Goal: Transaction & Acquisition: Obtain resource

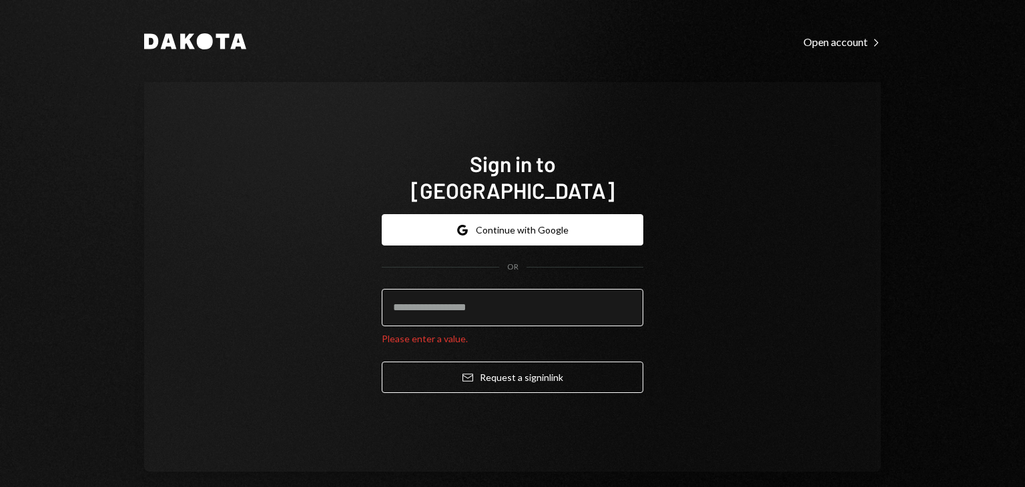
paste input "**********"
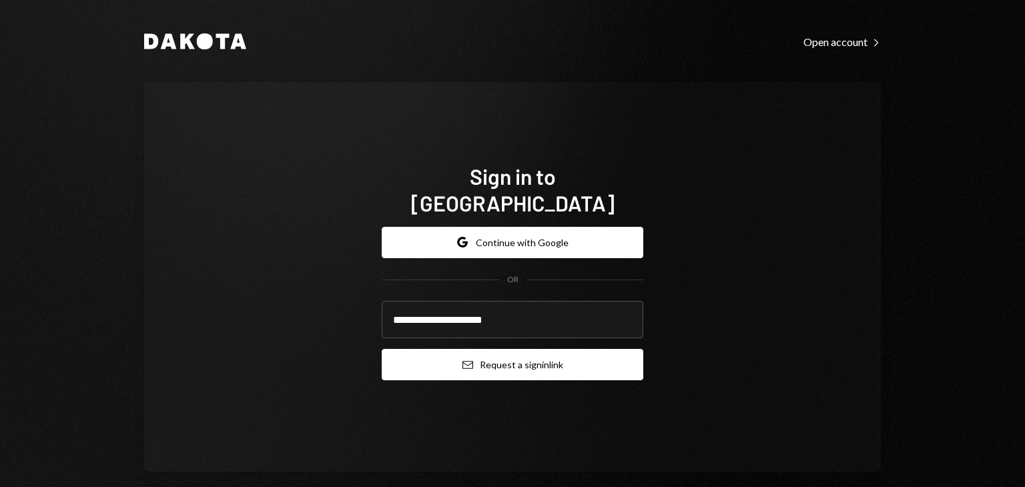
type input "**********"
click at [560, 350] on button "Email Request a sign in link" at bounding box center [513, 364] width 262 height 31
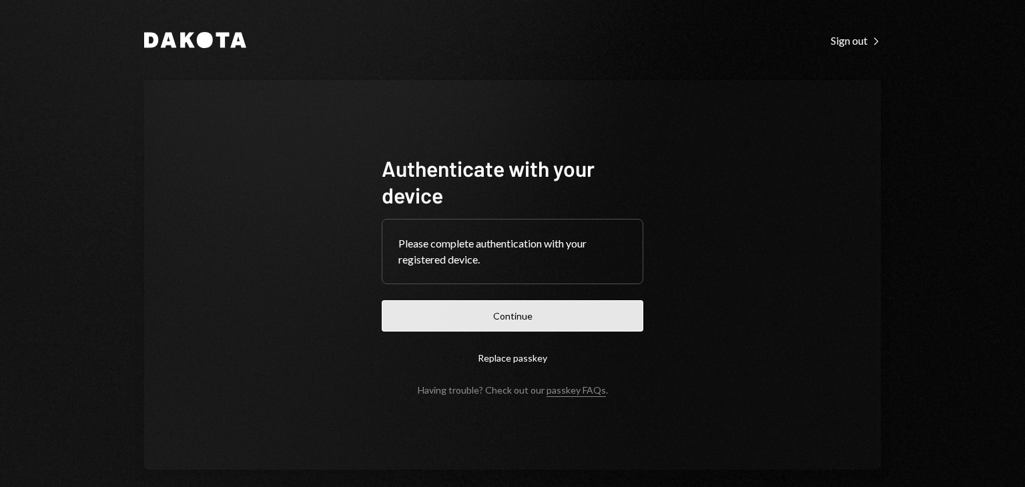
click at [496, 318] on button "Continue" at bounding box center [513, 315] width 262 height 31
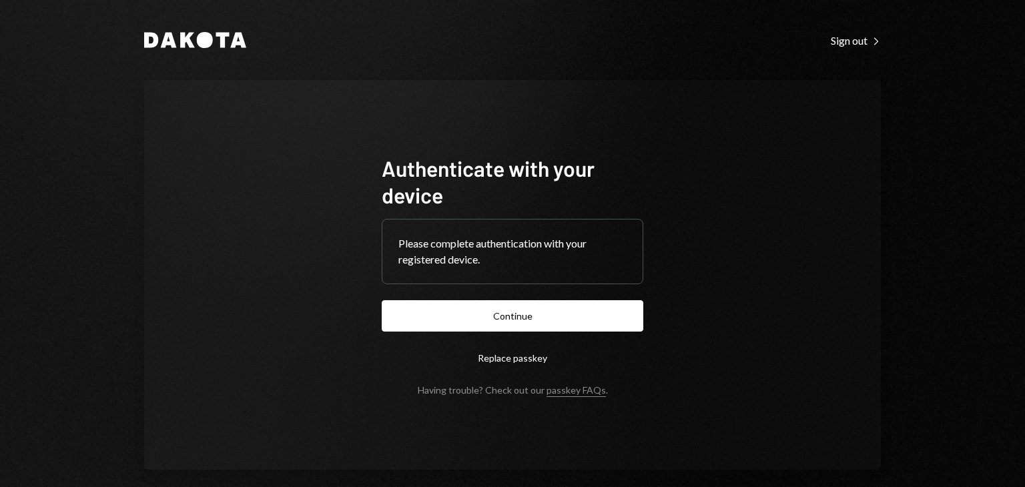
click at [508, 359] on button "Replace passkey" at bounding box center [513, 357] width 262 height 31
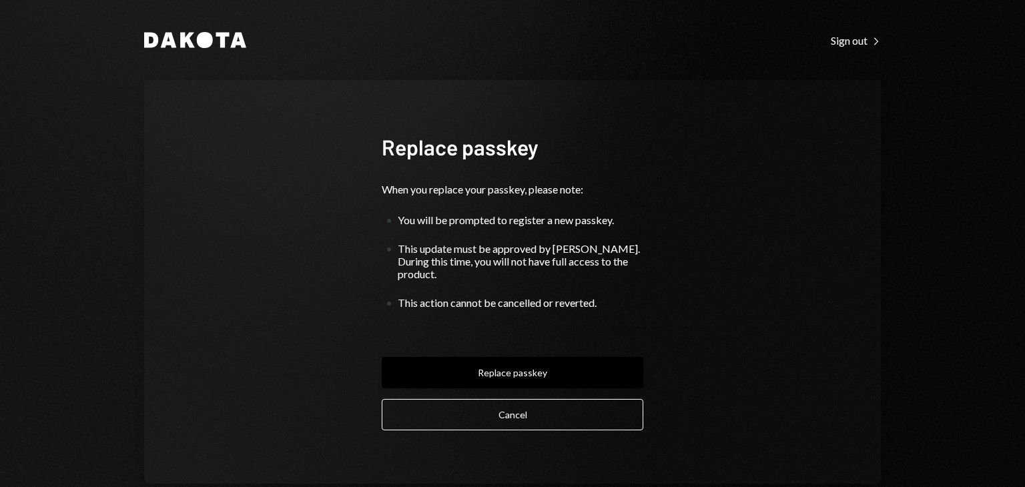
click at [507, 357] on button "Replace passkey" at bounding box center [513, 372] width 262 height 31
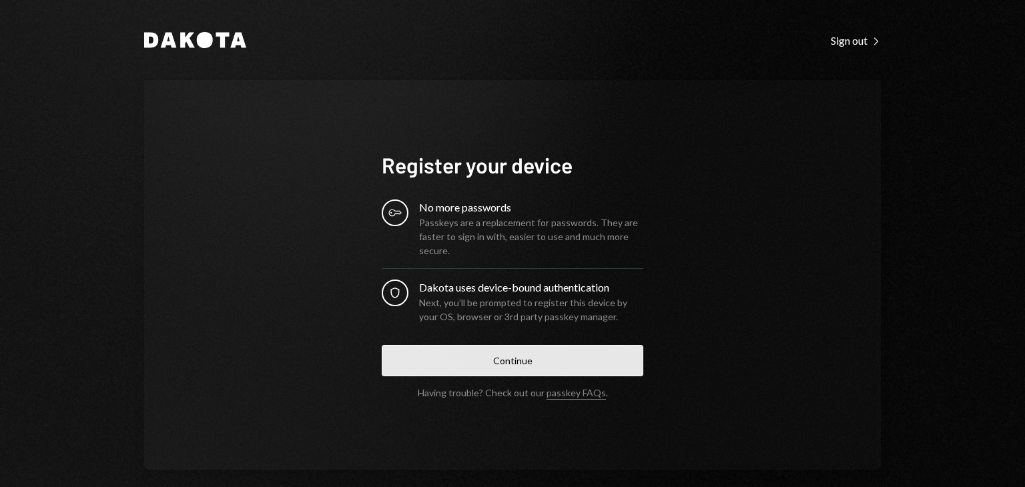
click at [510, 362] on button "Continue" at bounding box center [513, 360] width 262 height 31
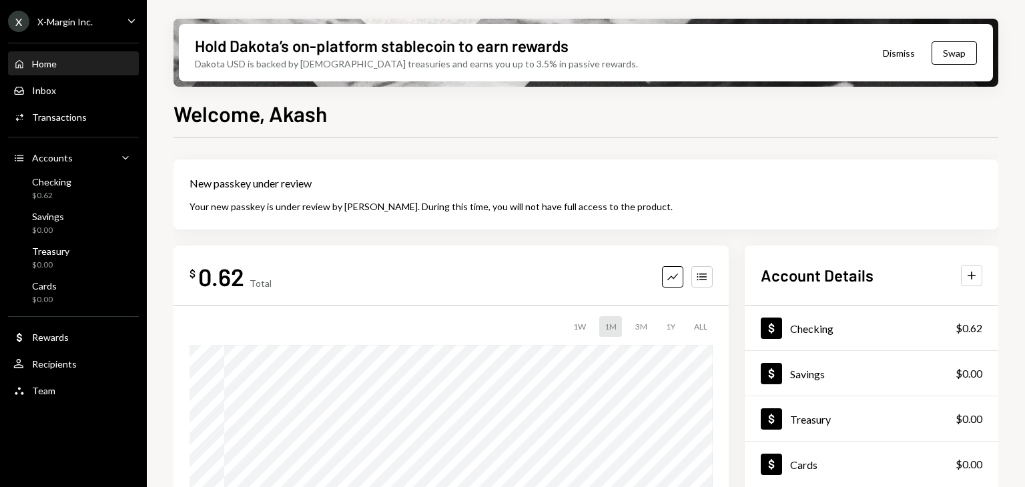
click at [896, 59] on button "Dismiss" at bounding box center [898, 52] width 65 height 31
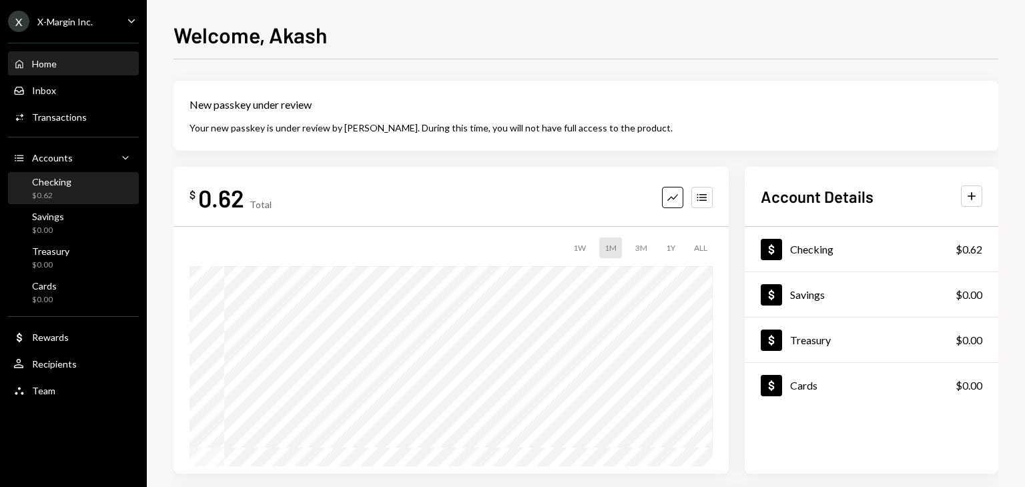
click at [77, 191] on div "Checking $0.62" at bounding box center [73, 188] width 120 height 25
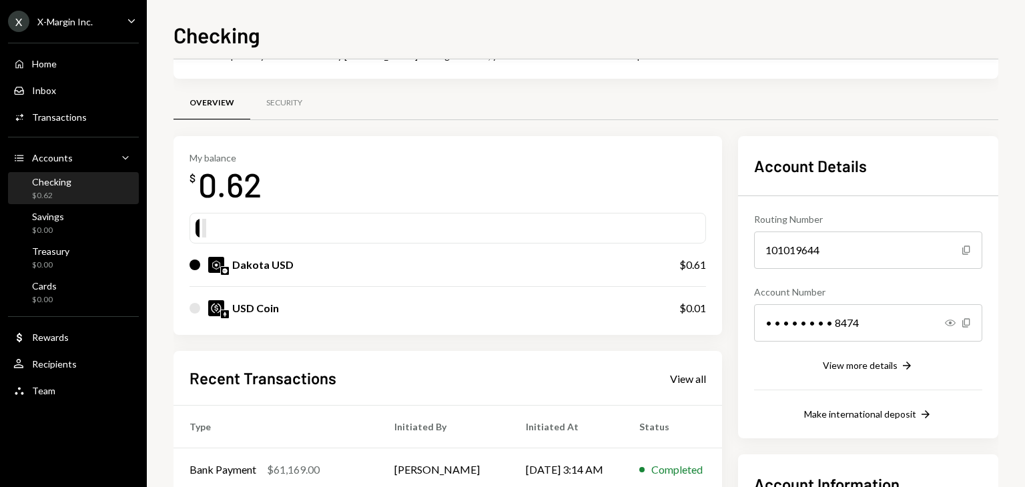
scroll to position [205, 0]
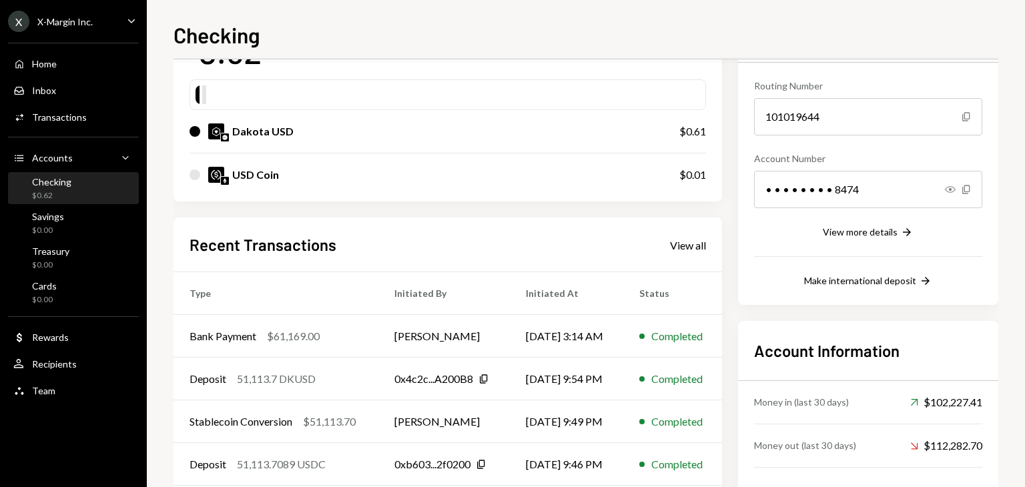
click at [686, 233] on div "Recent Transactions View all Type Initiated By Initiated At Status Bank Payment…" at bounding box center [447, 372] width 548 height 311
click at [683, 247] on div "View all" at bounding box center [688, 245] width 36 height 13
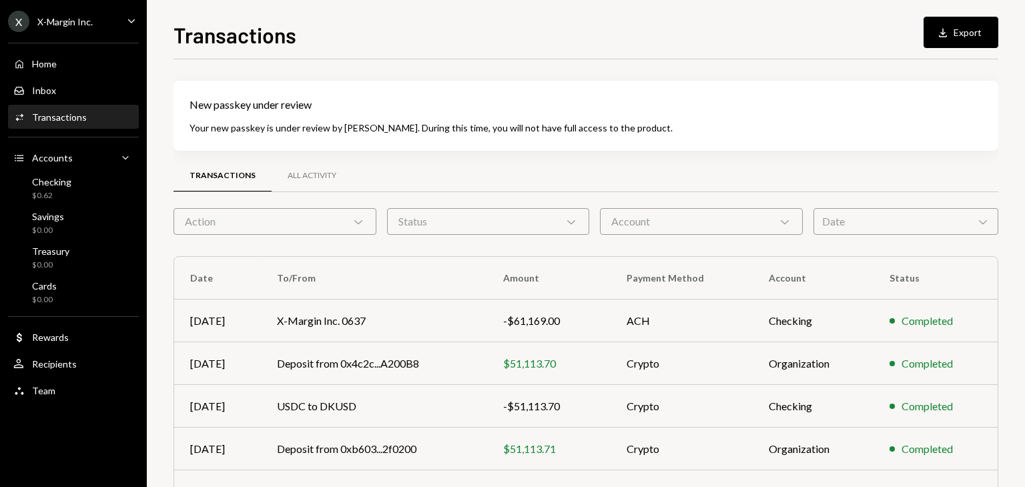
click at [907, 222] on div "Date Chevron Down" at bounding box center [905, 221] width 185 height 27
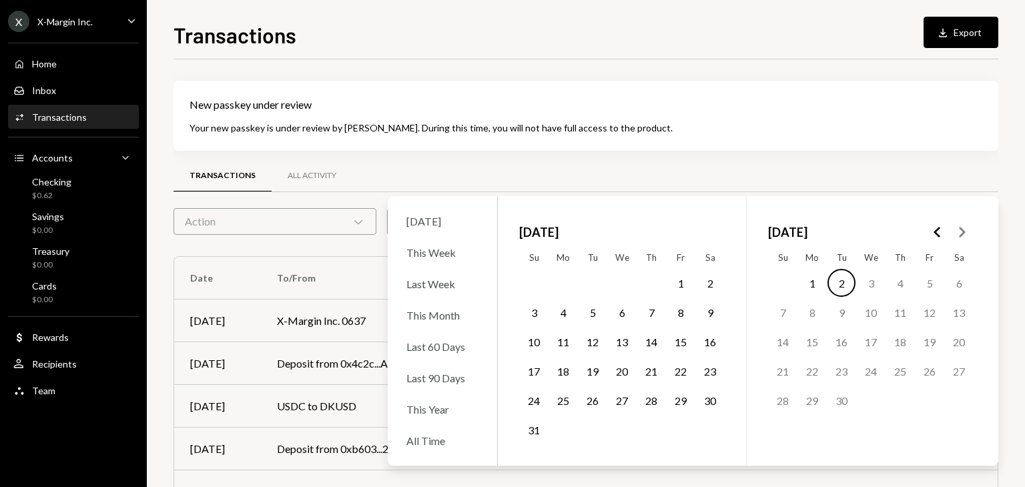
click at [676, 282] on button "1" at bounding box center [680, 283] width 28 height 28
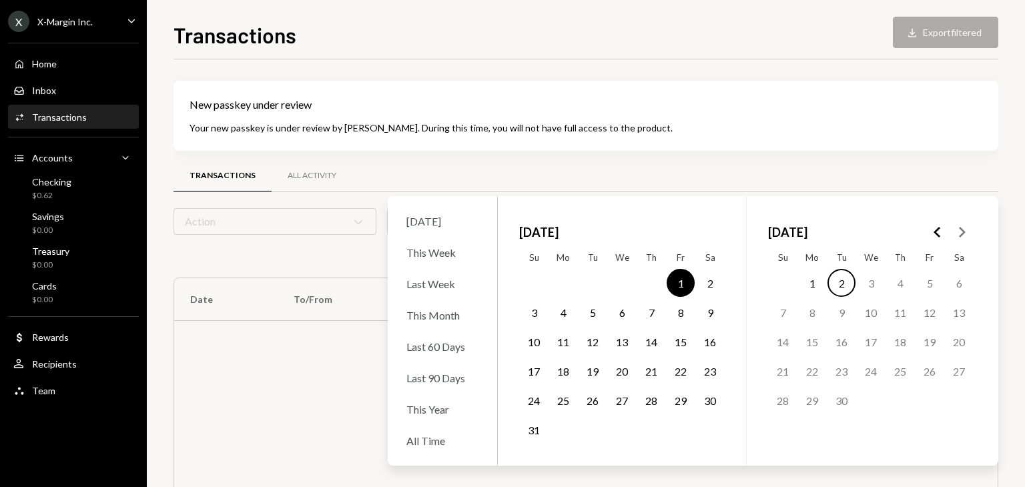
click at [841, 278] on button "2" at bounding box center [841, 283] width 28 height 28
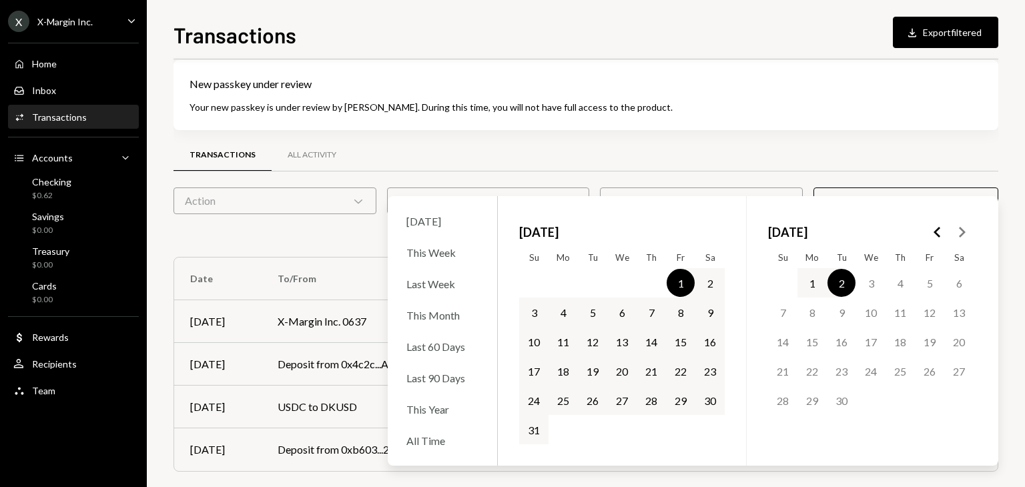
scroll to position [32, 0]
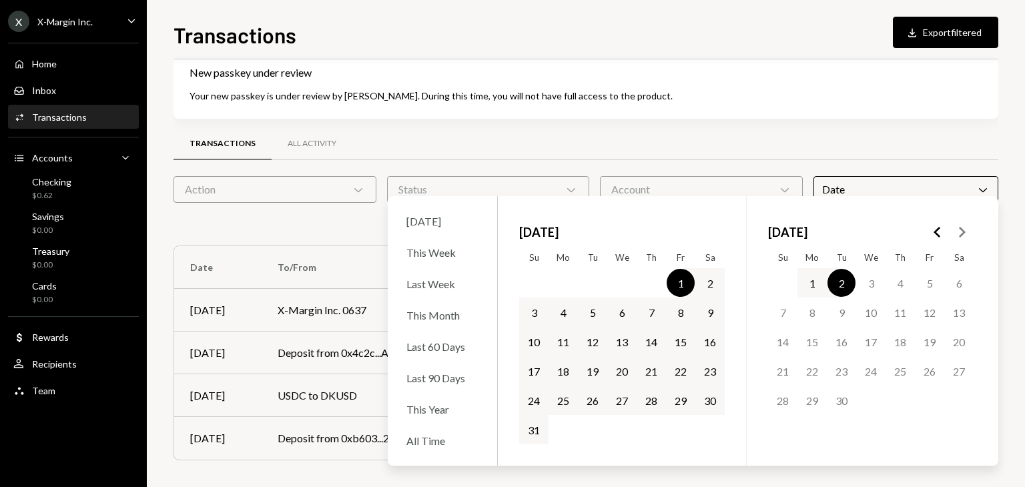
click at [782, 115] on div "New passkey under review Your new passkey is under review by [PERSON_NAME]. Dur…" at bounding box center [585, 84] width 825 height 70
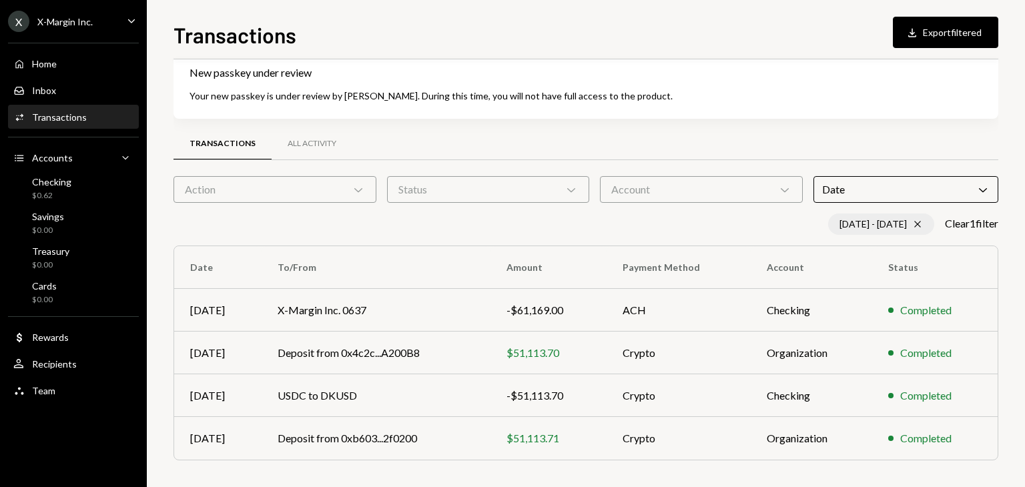
click at [912, 223] on icon "Cross" at bounding box center [917, 224] width 11 height 11
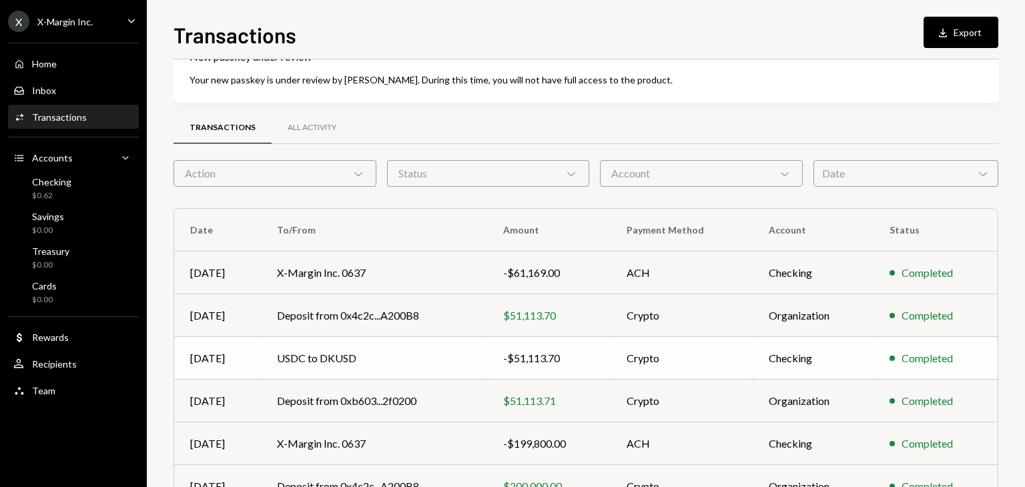
scroll to position [0, 0]
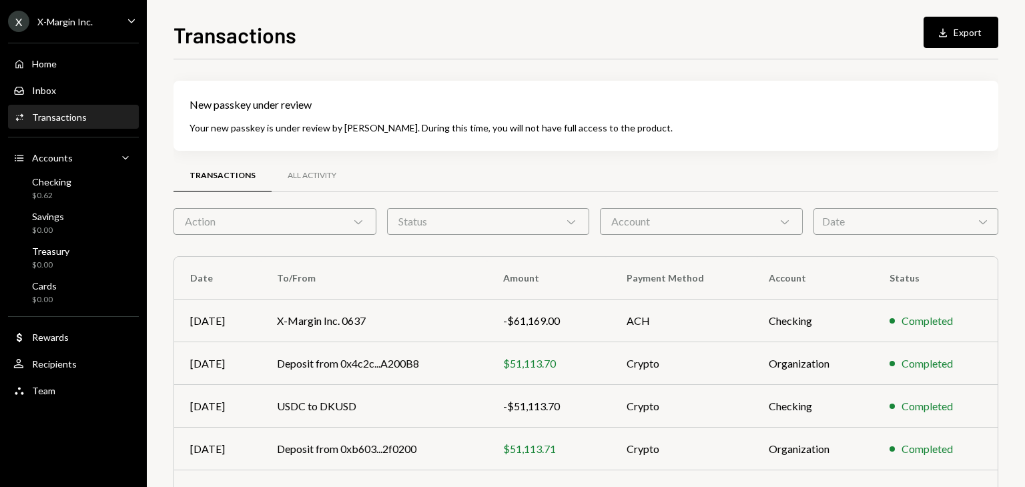
click at [959, 38] on button "Download Export" at bounding box center [960, 32] width 75 height 31
click at [702, 84] on div "New passkey under review Your new passkey is under review by [PERSON_NAME]. Dur…" at bounding box center [585, 116] width 825 height 70
click at [67, 117] on div "Transactions" at bounding box center [59, 116] width 55 height 11
click at [51, 185] on div "Checking" at bounding box center [51, 181] width 39 height 11
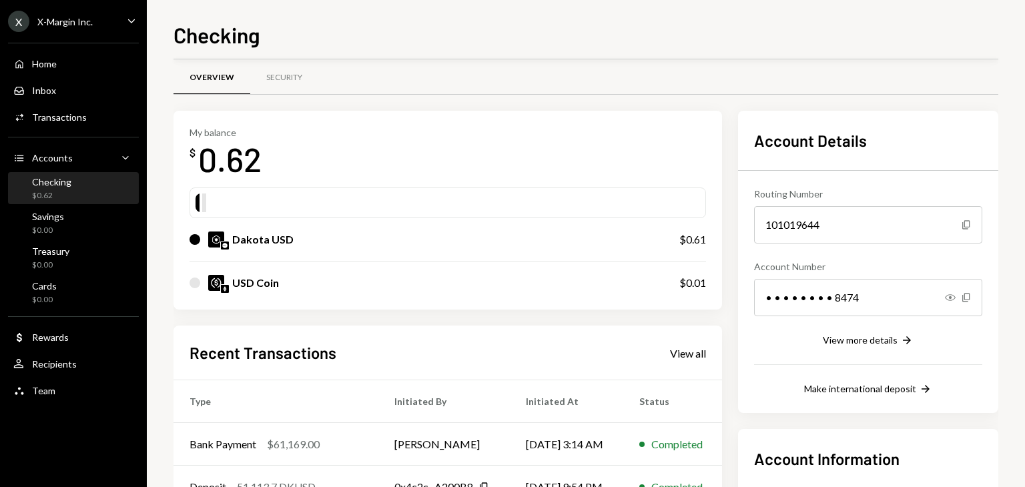
scroll to position [67, 0]
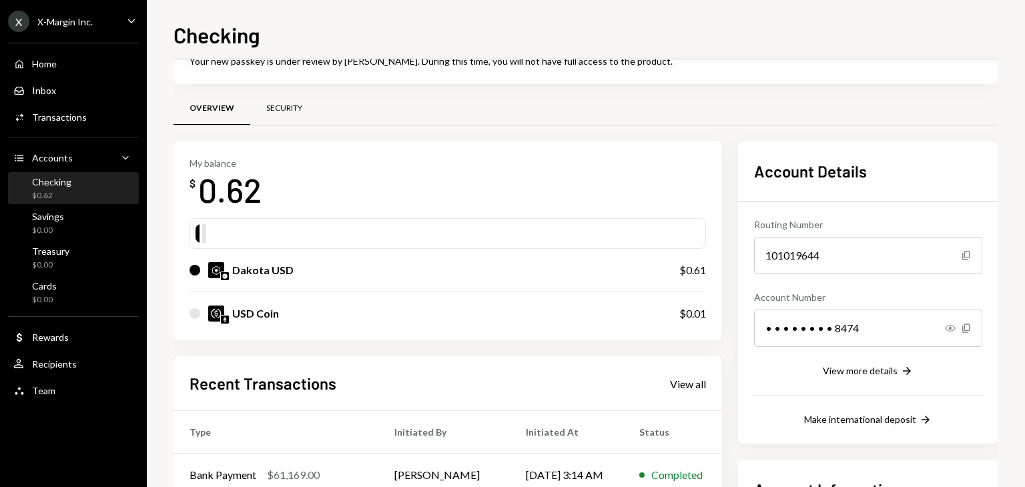
click at [303, 110] on div "Security" at bounding box center [284, 109] width 68 height 32
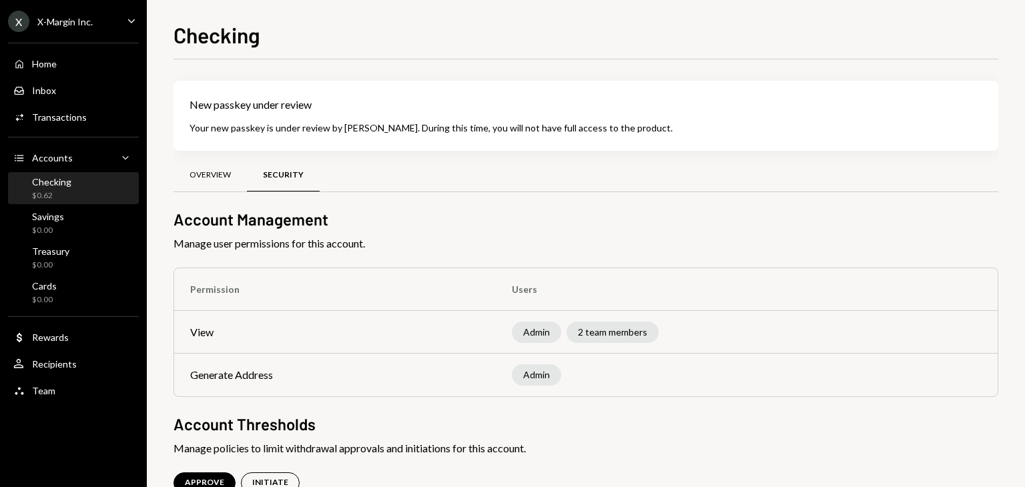
click at [209, 170] on div "Overview" at bounding box center [209, 174] width 41 height 11
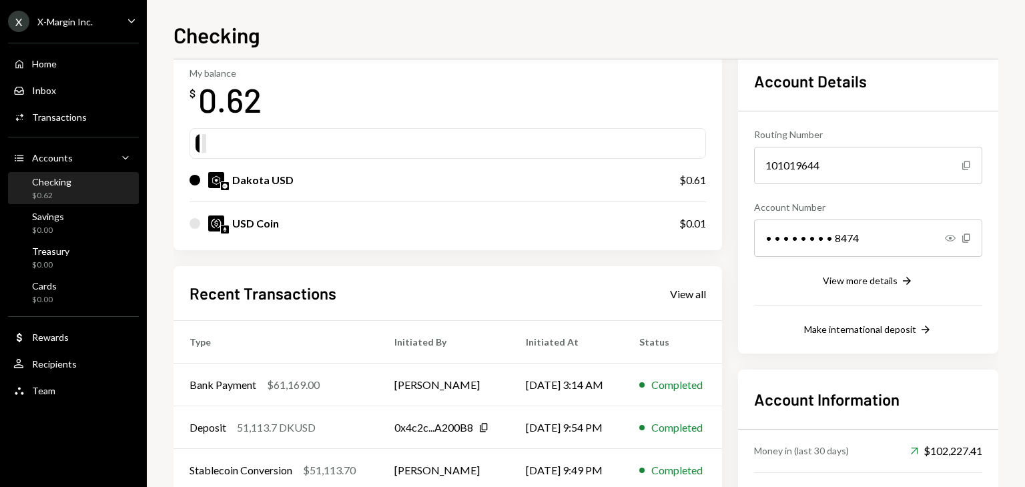
scroll to position [139, 0]
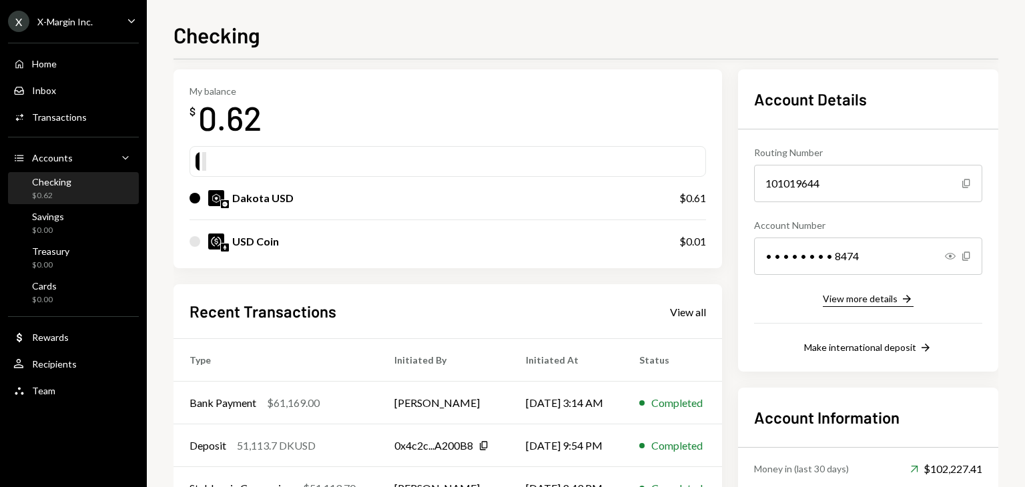
click at [897, 297] on button "View more details Right Arrow" at bounding box center [868, 299] width 91 height 15
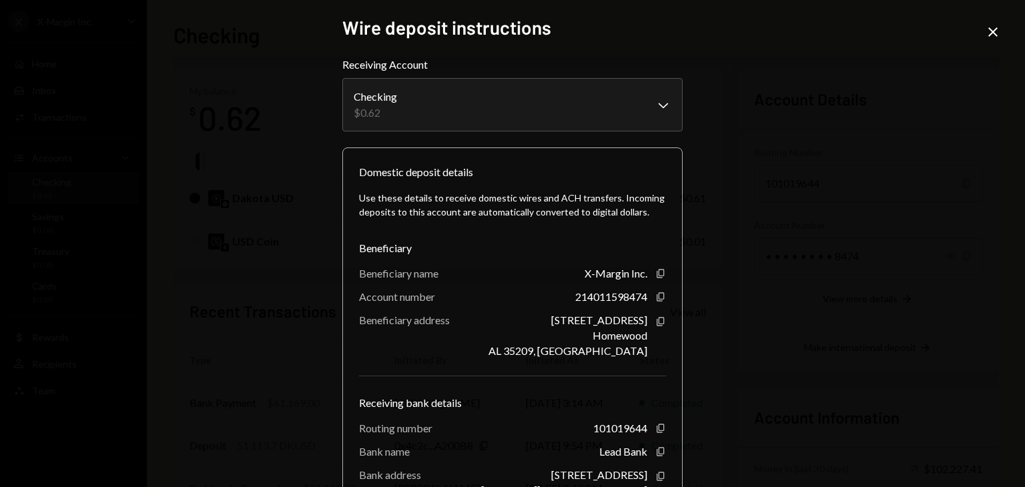
click at [1003, 30] on div "**********" at bounding box center [512, 243] width 1025 height 487
click at [996, 33] on icon "Close" at bounding box center [993, 32] width 16 height 16
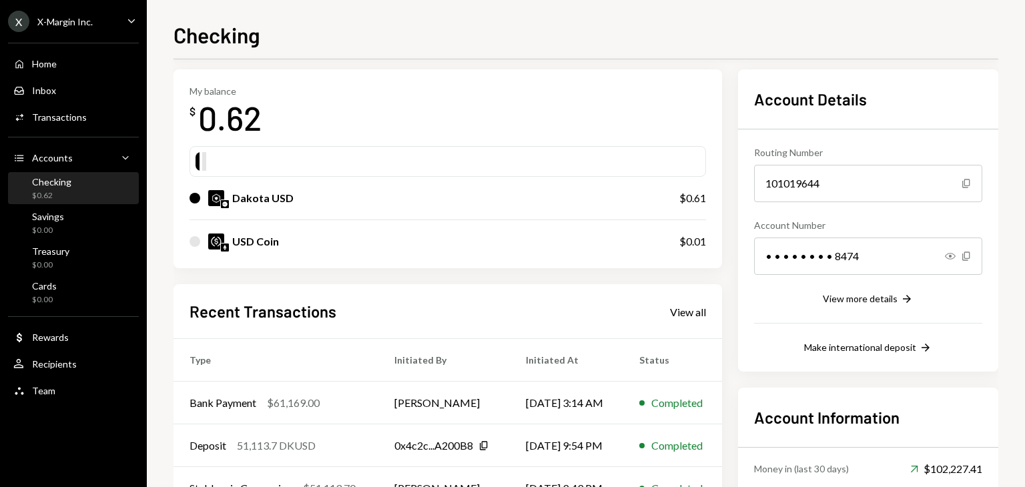
scroll to position [272, 0]
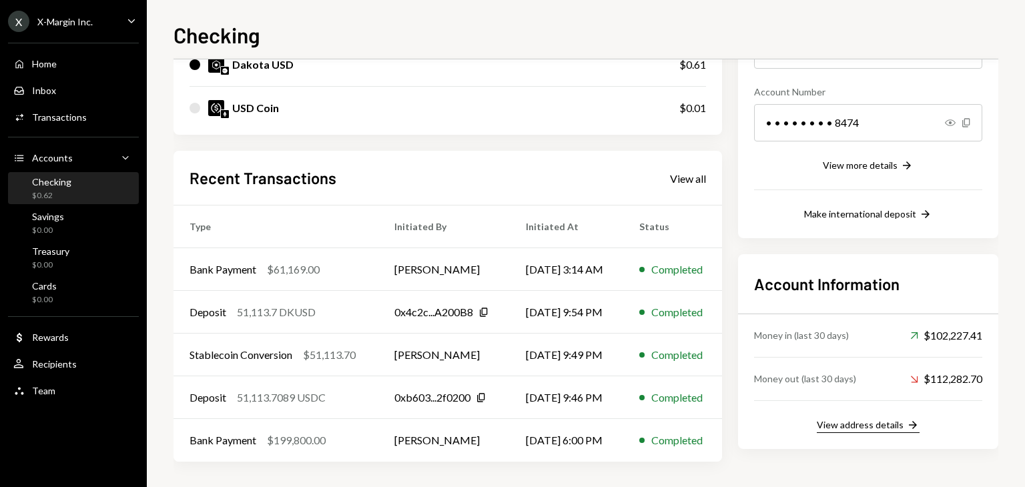
click at [867, 427] on div "View address details" at bounding box center [860, 424] width 87 height 11
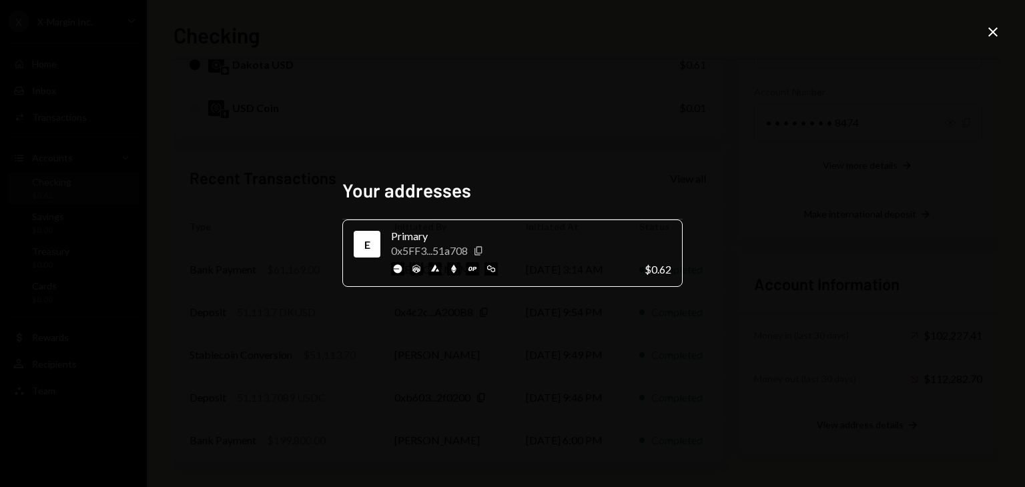
click at [1001, 33] on div "Your addresses E Primary 0x5FF3...51a708 Copy $0.62 Close" at bounding box center [512, 243] width 1025 height 487
click at [992, 36] on icon "Close" at bounding box center [993, 32] width 16 height 16
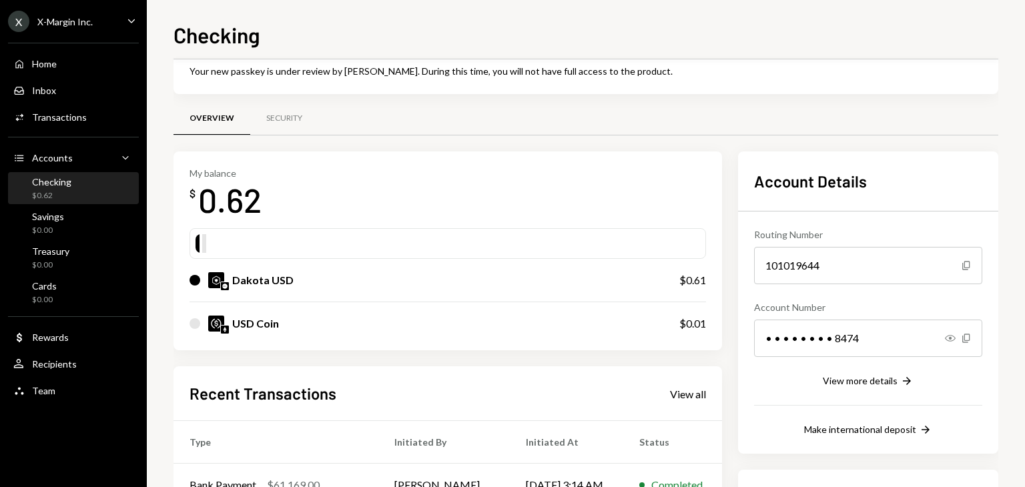
scroll to position [5, 0]
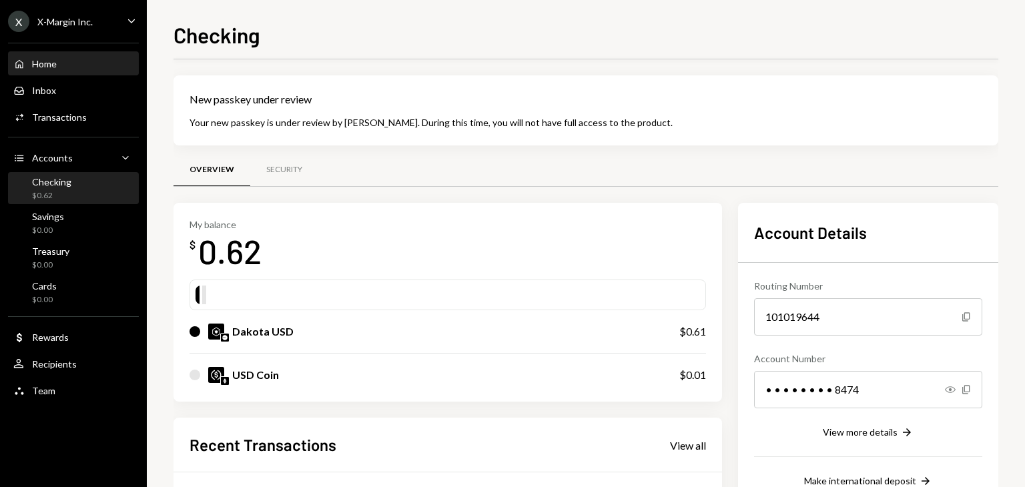
click at [53, 71] on div "Home Home" at bounding box center [73, 64] width 120 height 23
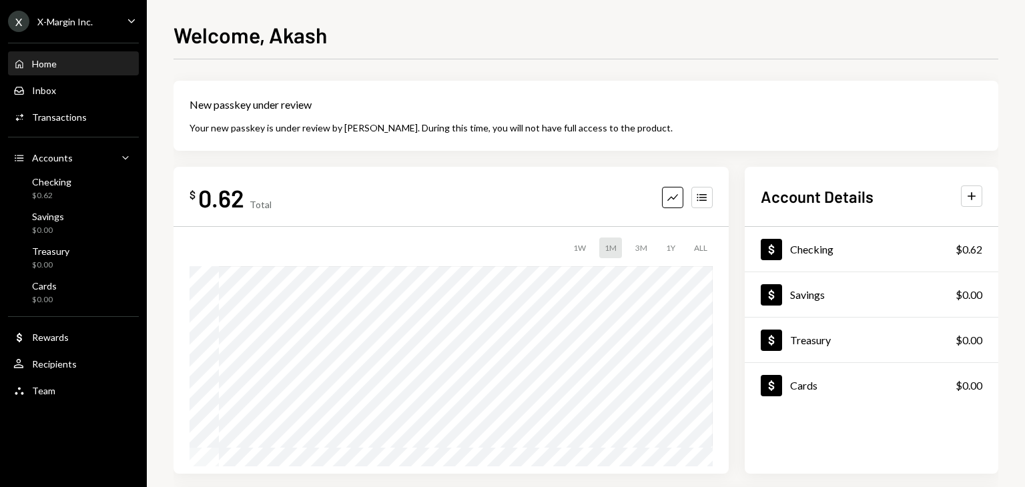
click at [133, 22] on icon "Caret Down" at bounding box center [131, 20] width 15 height 15
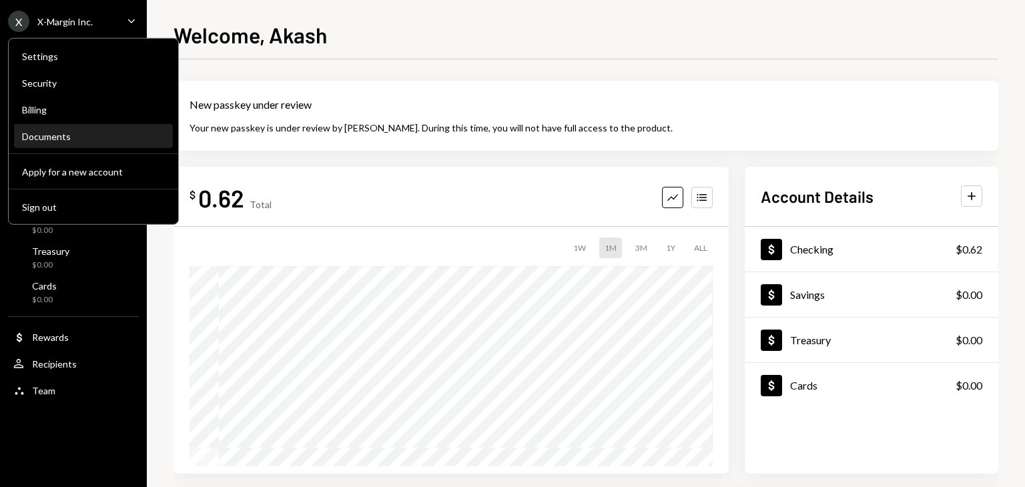
click at [57, 136] on div "Documents" at bounding box center [93, 136] width 143 height 11
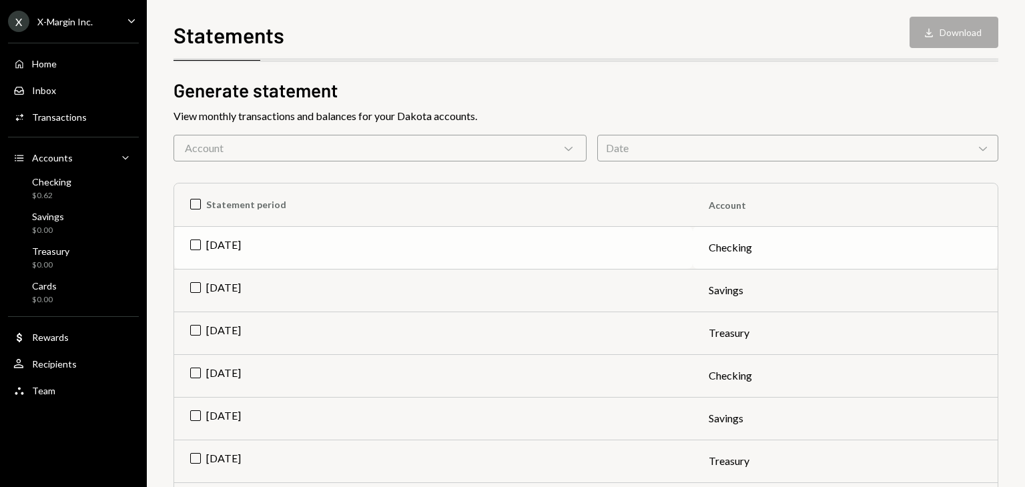
scroll to position [200, 0]
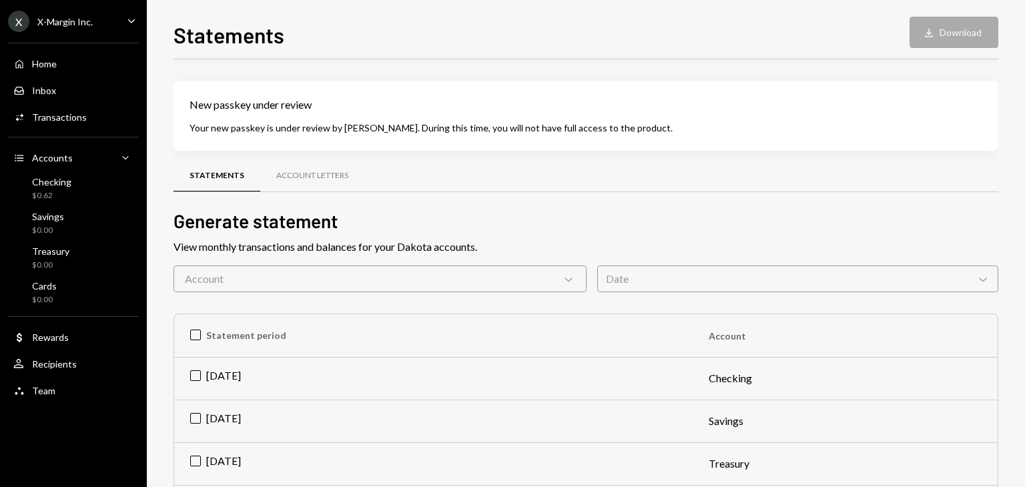
scroll to position [200, 0]
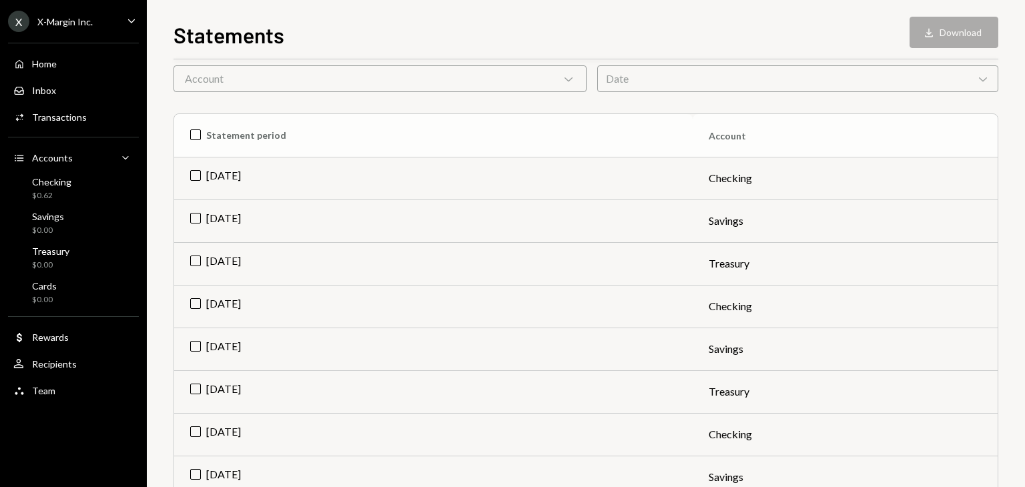
click at [195, 139] on th "Statement period" at bounding box center [433, 135] width 518 height 43
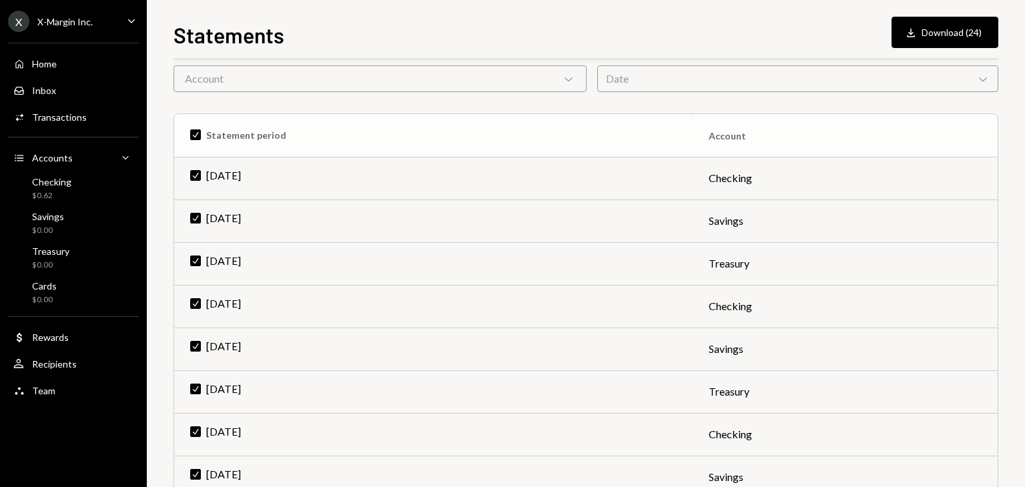
click at [195, 137] on th "Check Statement period" at bounding box center [433, 135] width 518 height 43
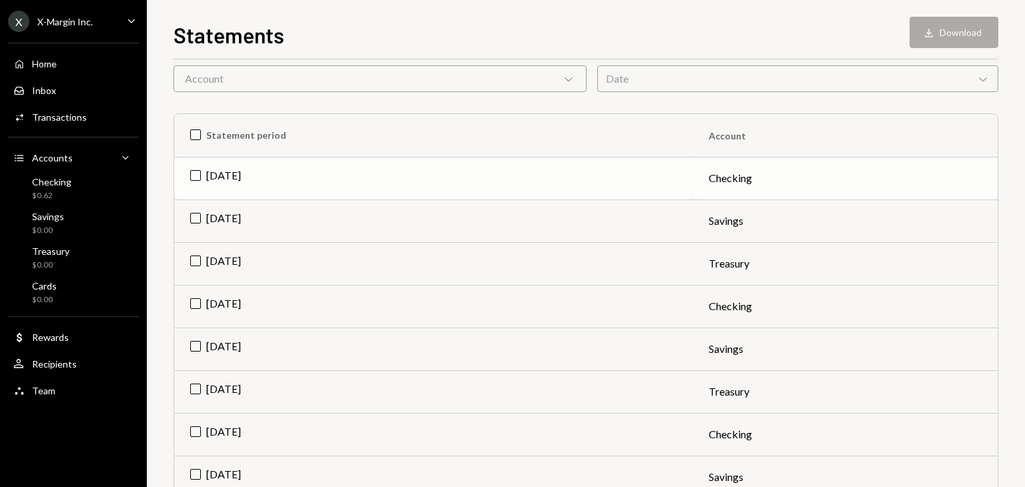
click at [193, 179] on td "[DATE]" at bounding box center [433, 178] width 518 height 43
click at [188, 222] on td "[DATE]" at bounding box center [433, 220] width 518 height 43
click at [195, 262] on td "[DATE]" at bounding box center [433, 263] width 518 height 43
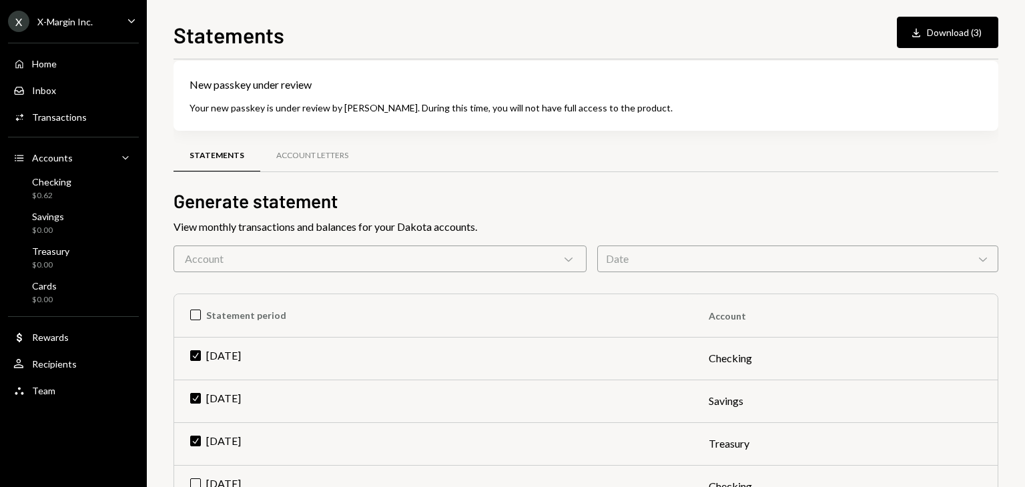
scroll to position [0, 0]
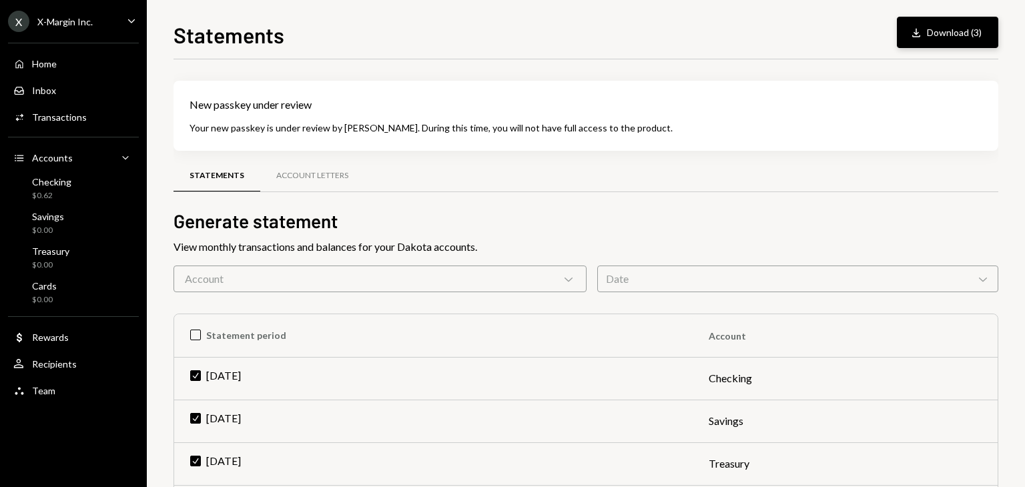
click at [943, 27] on button "Download Download (3)" at bounding box center [947, 32] width 101 height 31
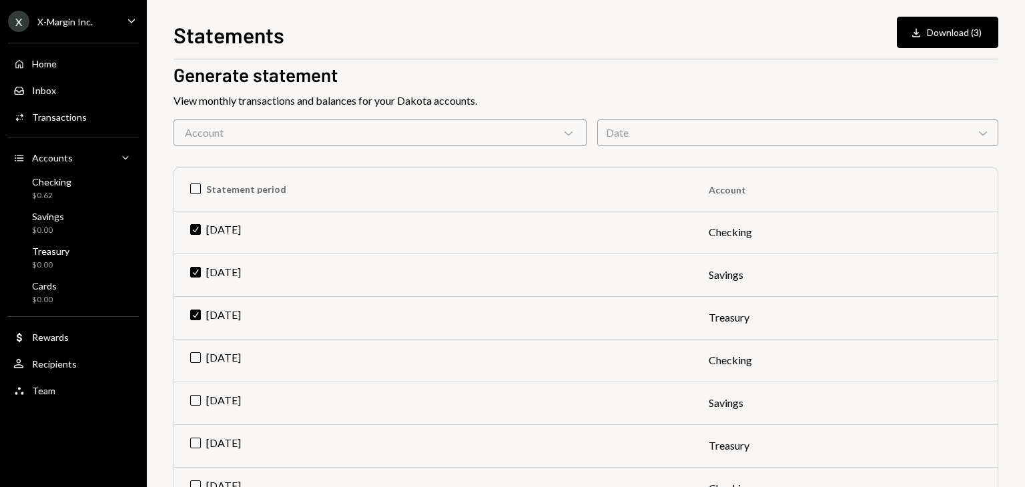
scroll to position [200, 0]
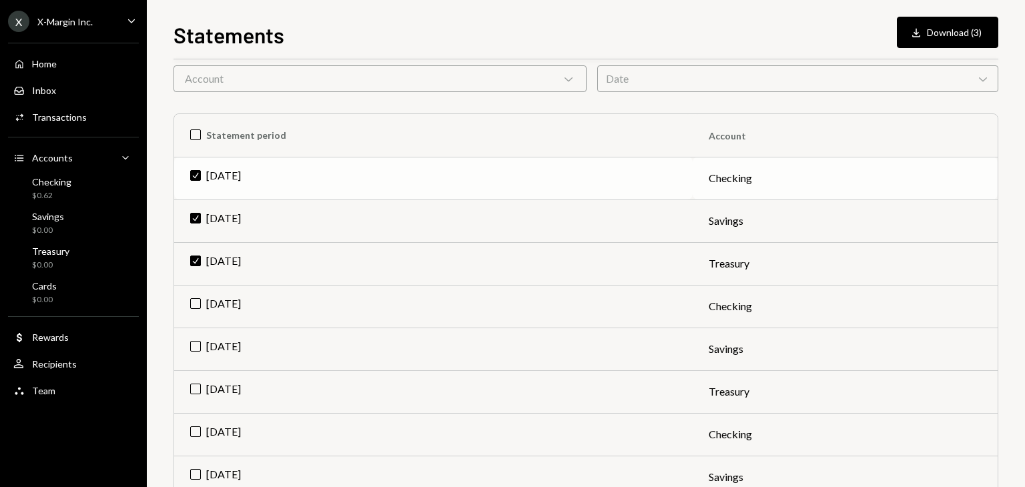
click at [199, 178] on td "Check Aug 2025" at bounding box center [433, 178] width 518 height 43
click at [199, 213] on td "Check Aug 2025" at bounding box center [433, 220] width 518 height 43
click at [190, 262] on td "Check Aug 2025" at bounding box center [433, 263] width 518 height 43
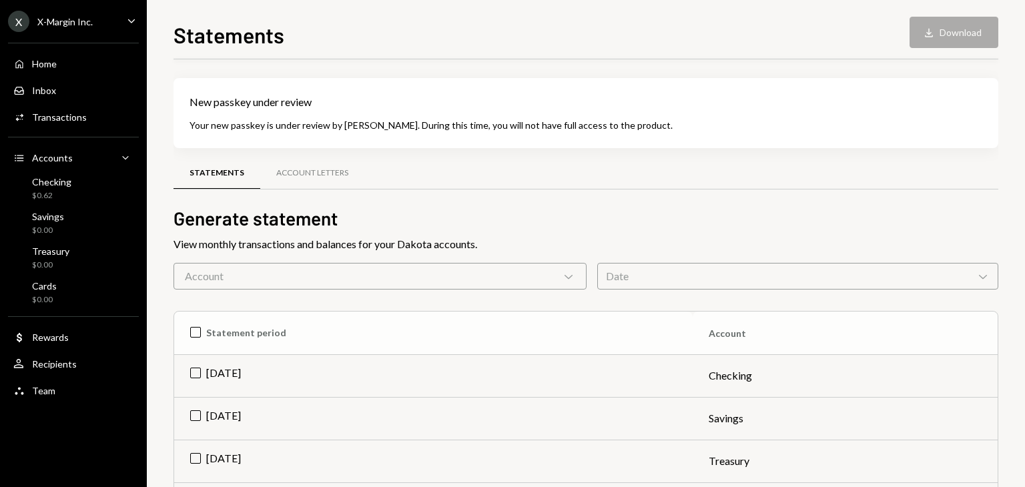
scroll to position [0, 0]
